Goal: Task Accomplishment & Management: Complete application form

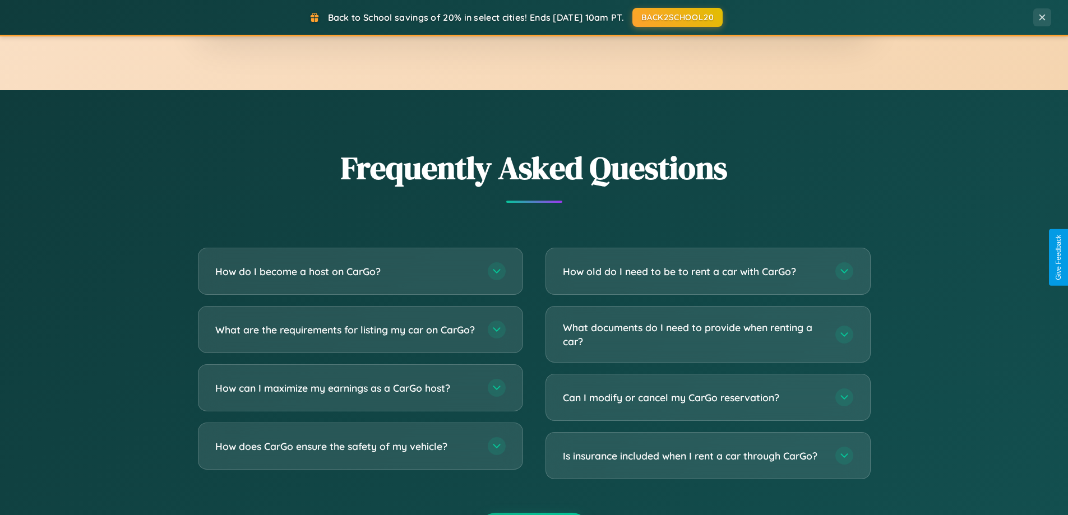
scroll to position [2158, 0]
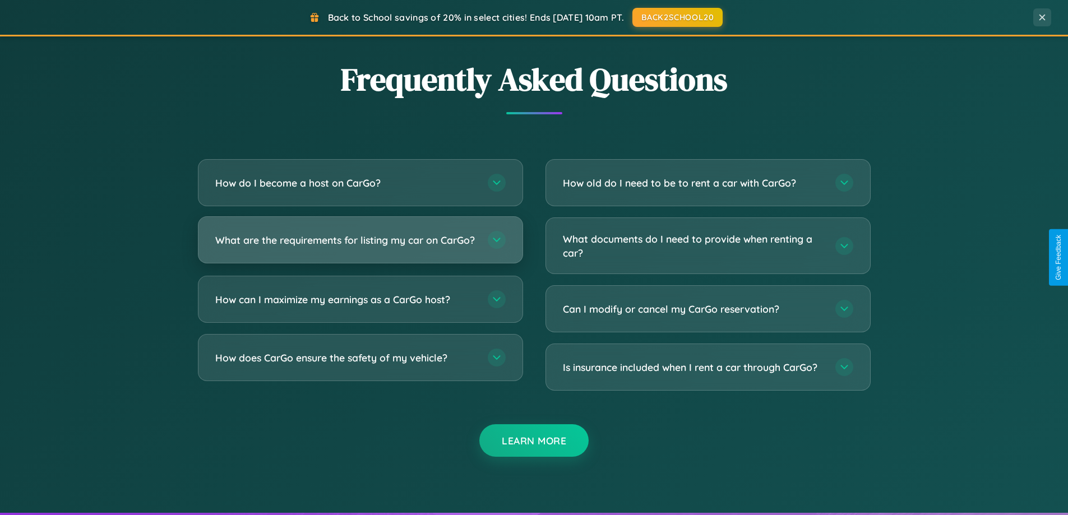
click at [360, 245] on h3 "What are the requirements for listing my car on CarGo?" at bounding box center [345, 240] width 261 height 14
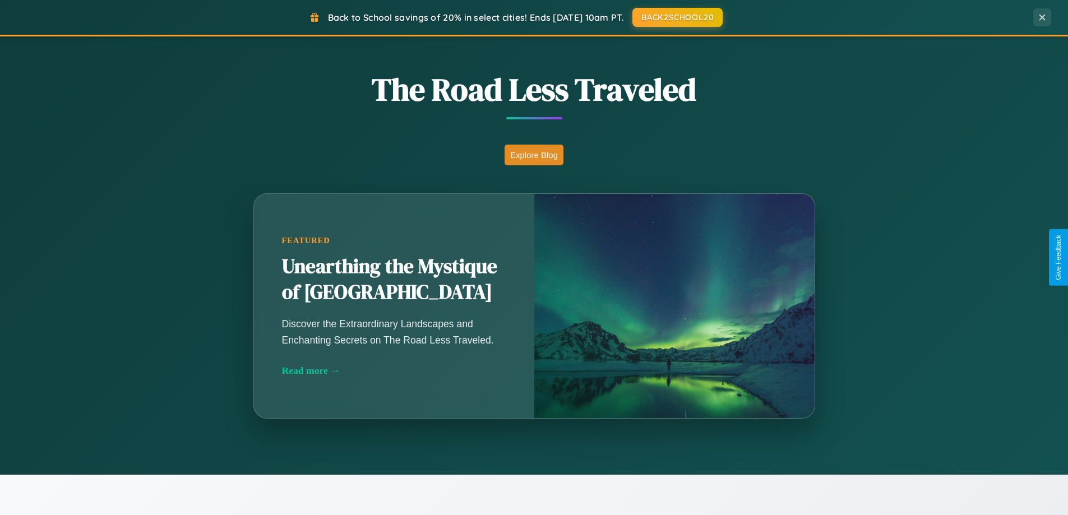
scroll to position [772, 0]
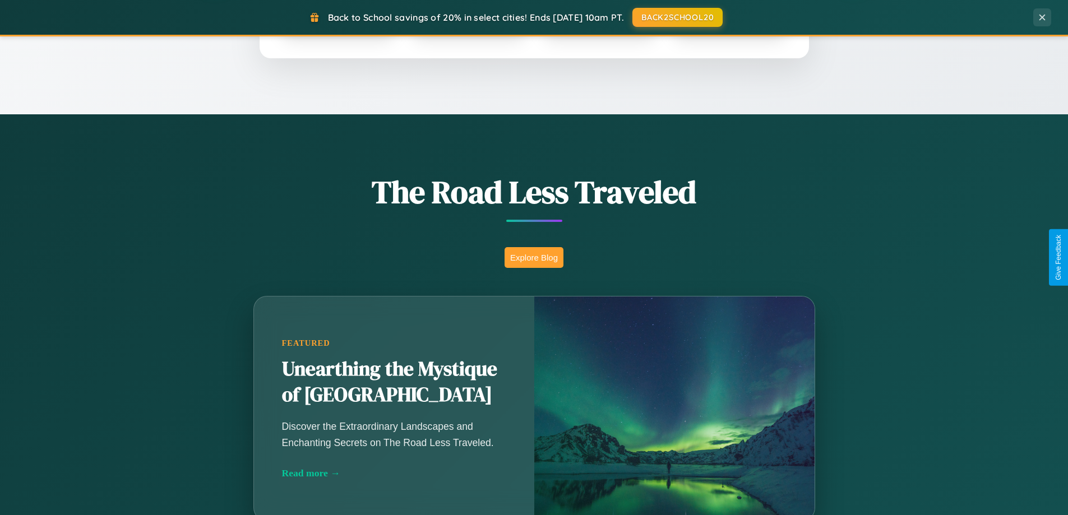
click at [534, 257] on button "Explore Blog" at bounding box center [534, 257] width 59 height 21
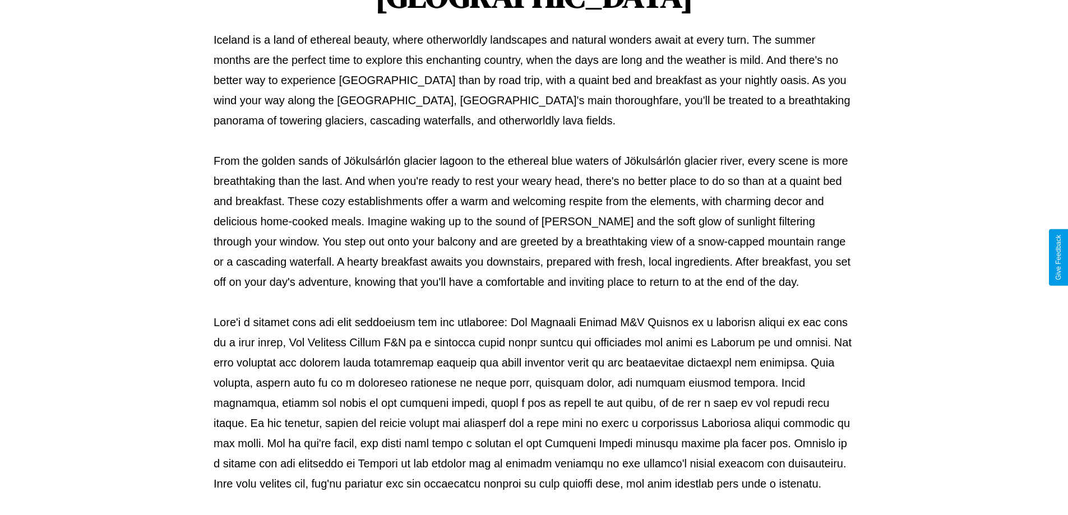
scroll to position [363, 0]
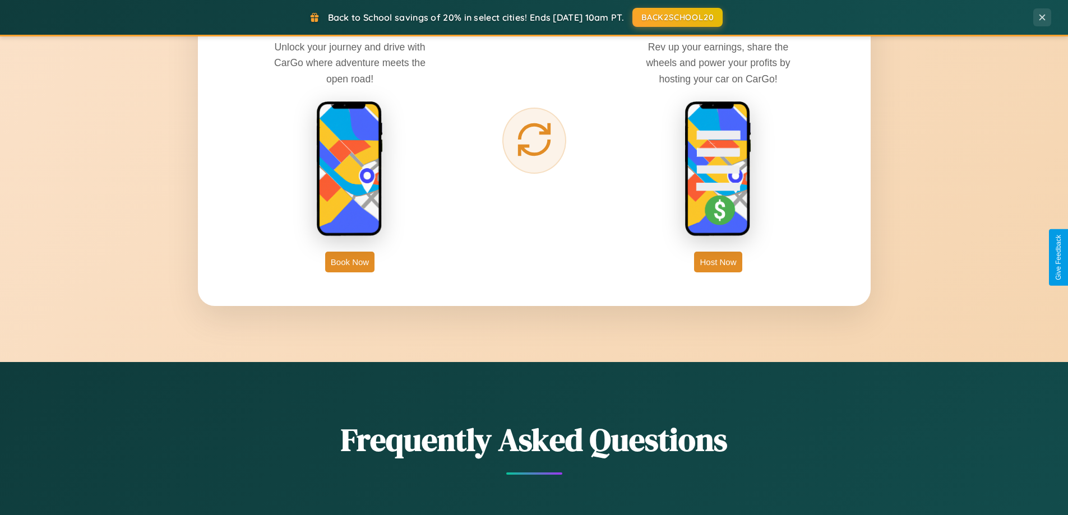
scroll to position [1802, 0]
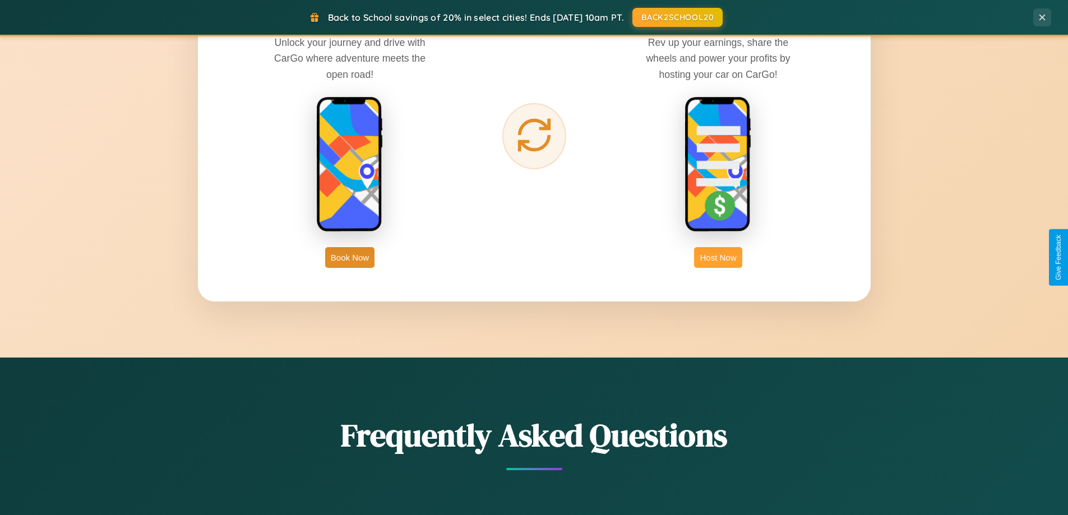
click at [718, 257] on button "Host Now" at bounding box center [718, 257] width 48 height 21
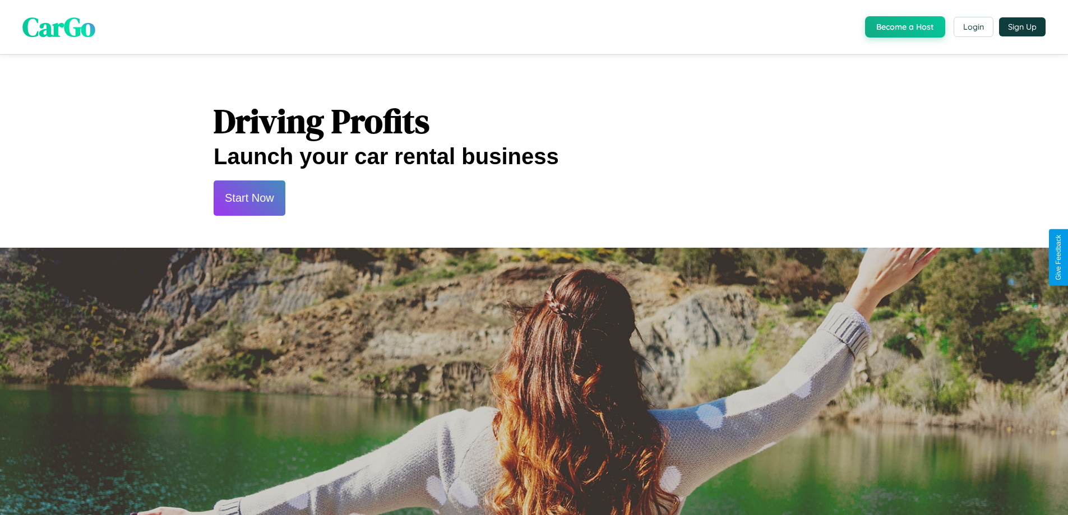
click at [249, 198] on button "Start Now" at bounding box center [250, 198] width 72 height 35
